Goal: Transaction & Acquisition: Purchase product/service

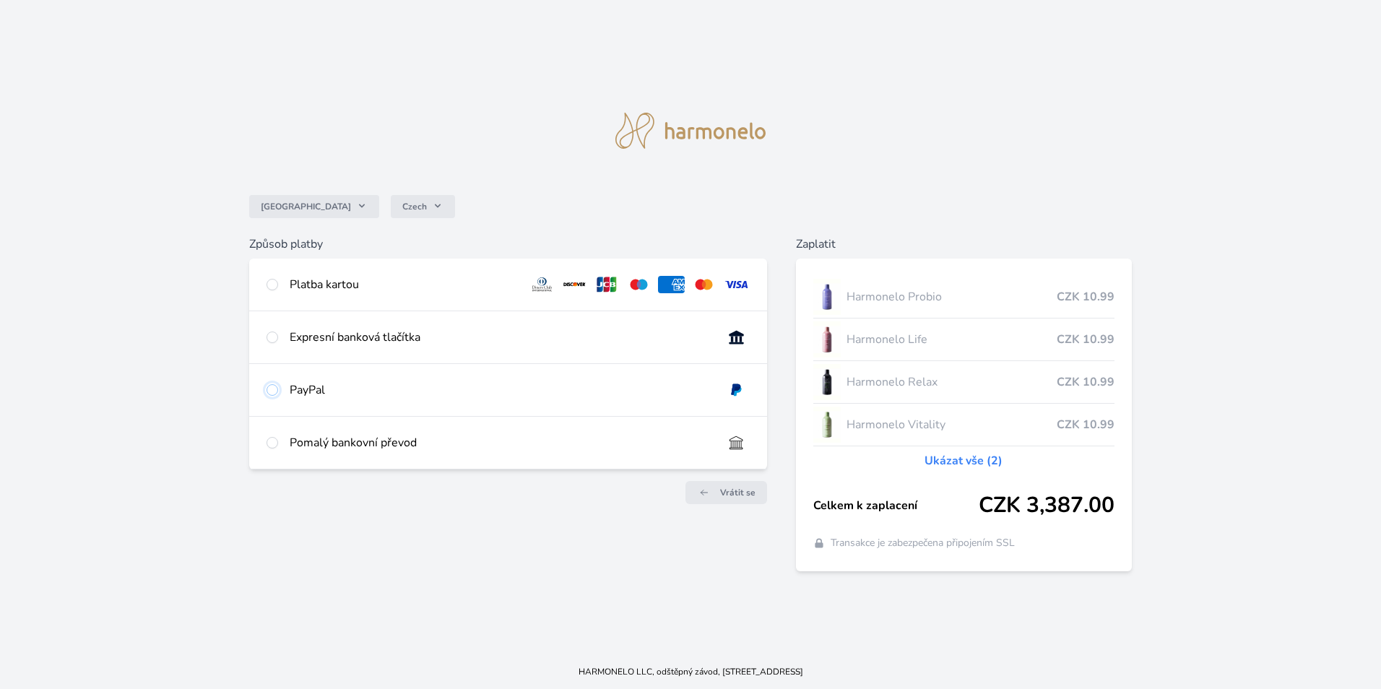
click at [274, 388] on input "radio" at bounding box center [272, 390] width 12 height 12
radio input "true"
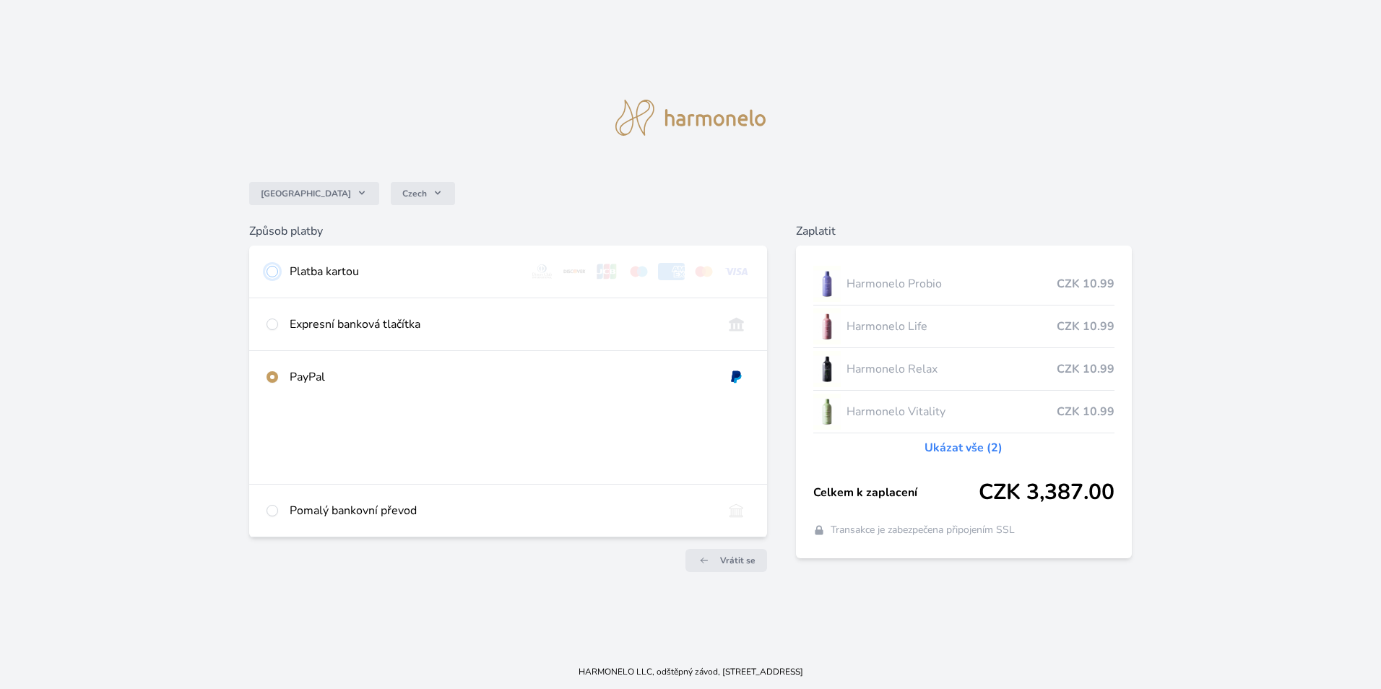
click at [269, 272] on input "radio" at bounding box center [272, 272] width 12 height 12
radio input "true"
radio input "false"
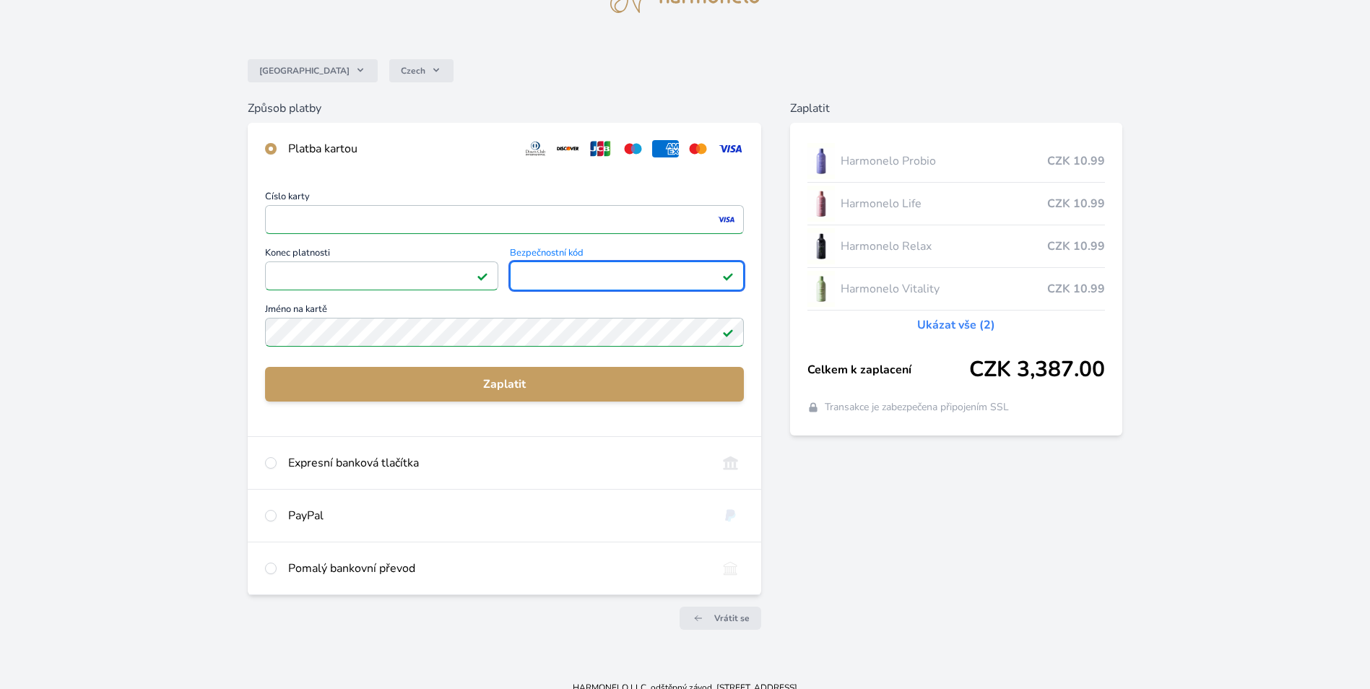
scroll to position [97, 0]
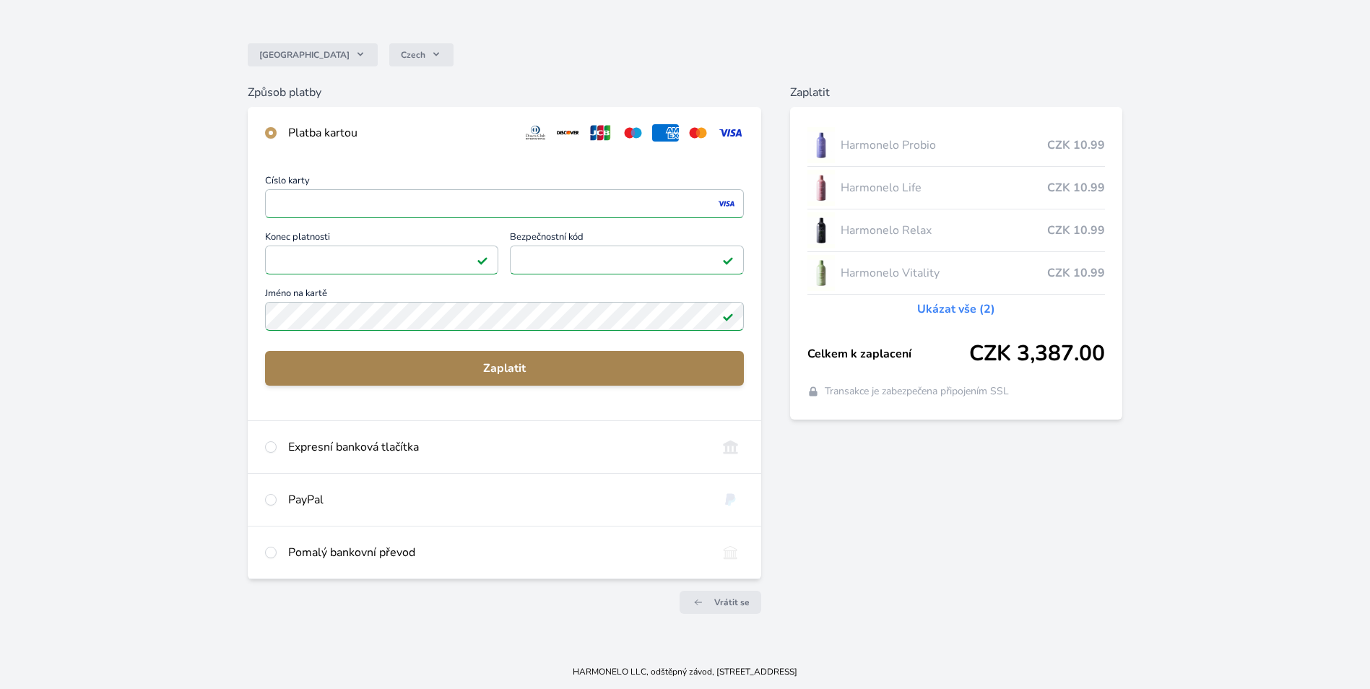
click at [523, 364] on span "Zaplatit" at bounding box center [505, 368] width 456 height 17
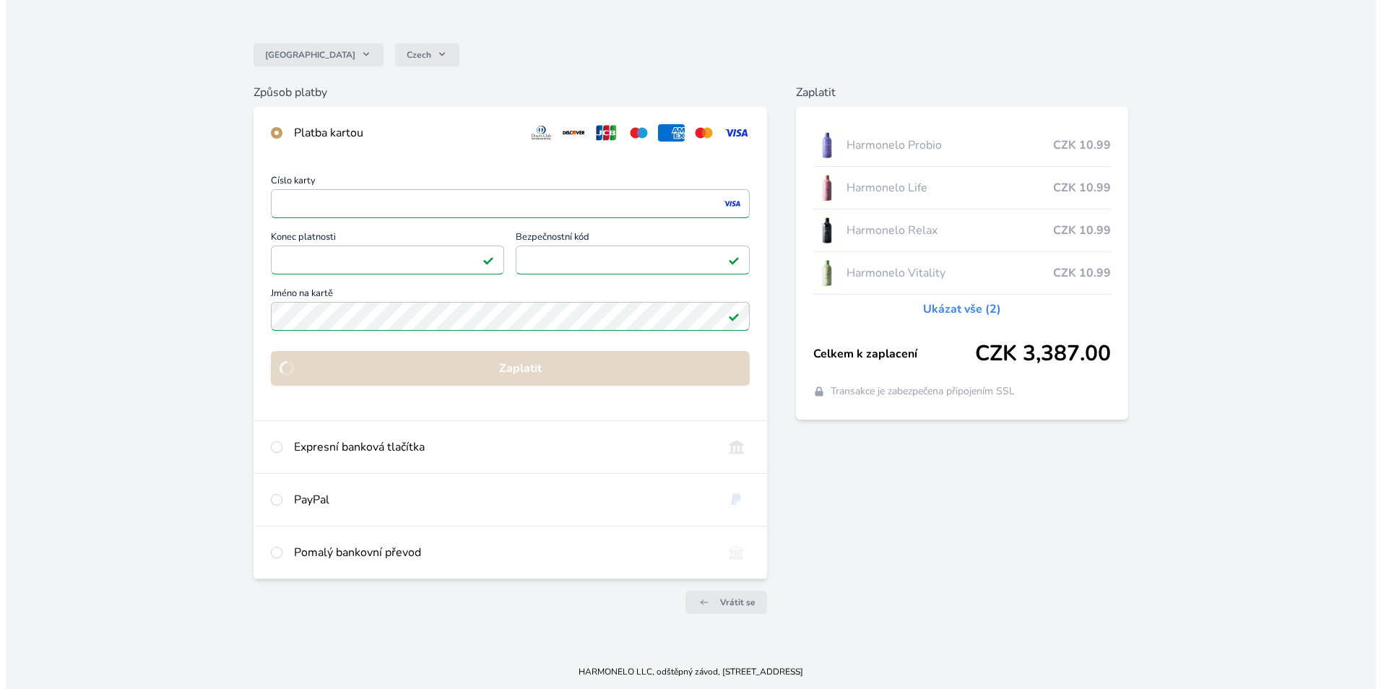
scroll to position [0, 0]
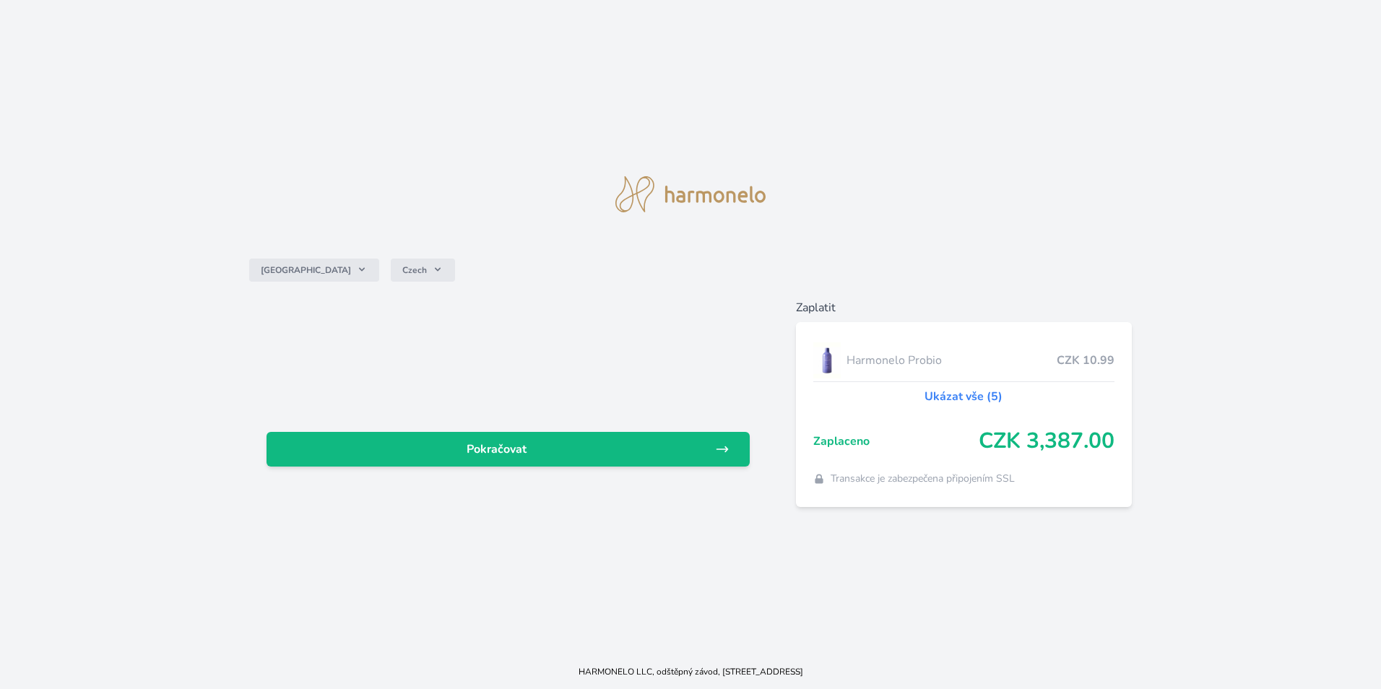
click at [952, 396] on link "Ukázat vše (5)" at bounding box center [963, 396] width 78 height 17
